Goal: Book appointment/travel/reservation

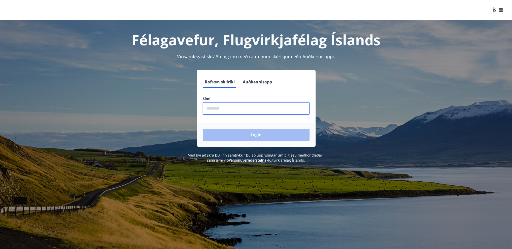
click at [227, 108] on input "phone" at bounding box center [256, 108] width 107 height 12
type input "********"
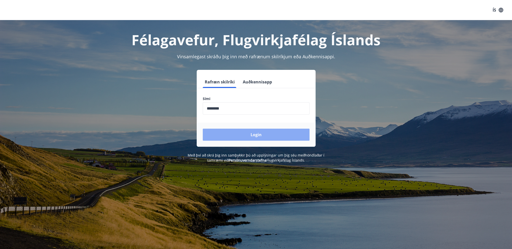
click at [238, 134] on button "Login" at bounding box center [256, 135] width 107 height 12
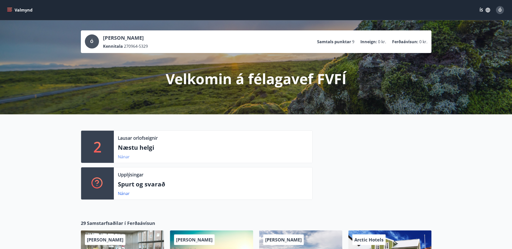
click at [127, 158] on link "Nánar" at bounding box center [124, 157] width 12 height 6
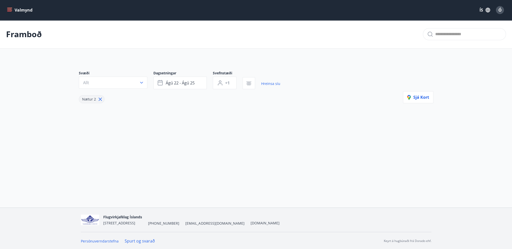
type input "*"
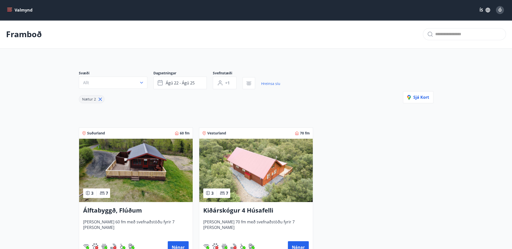
click at [11, 10] on icon "menu" at bounding box center [9, 10] width 5 height 5
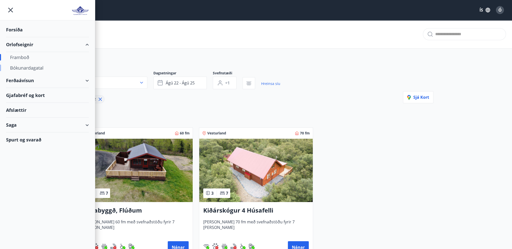
click at [25, 66] on div "Bókunardagatal" at bounding box center [47, 68] width 75 height 11
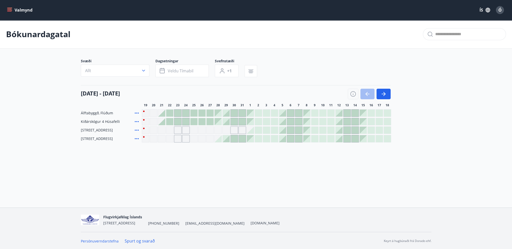
click at [159, 129] on div "Gráir dagar eru ekki bókanlegir" at bounding box center [162, 131] width 8 height 8
click at [171, 130] on div "Gráir dagar eru ekki bókanlegir" at bounding box center [170, 131] width 8 height 8
click at [161, 121] on div "Álftabyggð, Flúðum Kiðárskógur 4 Húsafelli Hyrnuland 3, Akureyri Gráir dagar er…" at bounding box center [256, 125] width 350 height 33
click at [164, 122] on div at bounding box center [161, 121] width 7 height 7
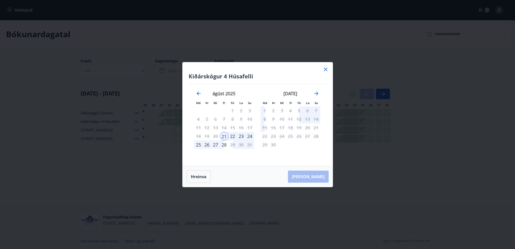
click at [249, 136] on div "24" at bounding box center [250, 136] width 9 height 9
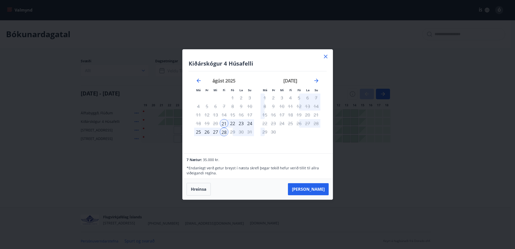
click at [325, 57] on icon at bounding box center [326, 57] width 4 height 4
